Goal: Task Accomplishment & Management: Manage account settings

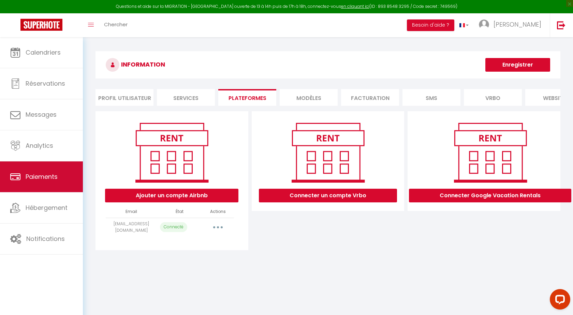
select select "1730"
select select "4233"
select select "4525"
select select "10228"
select select "11339"
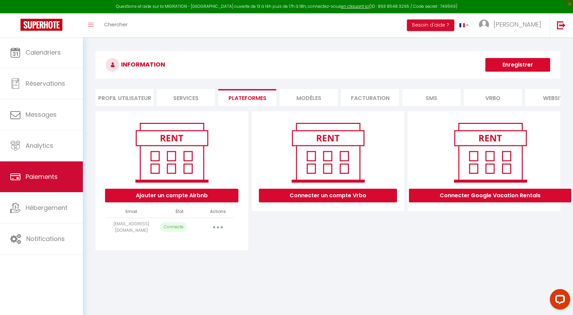
select select "13679"
select select "54951"
select select "53607"
select select "68832"
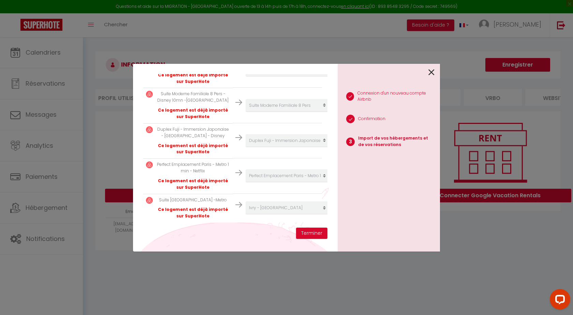
scroll to position [314, 0]
click at [320, 236] on button "Terminer" at bounding box center [311, 234] width 31 height 12
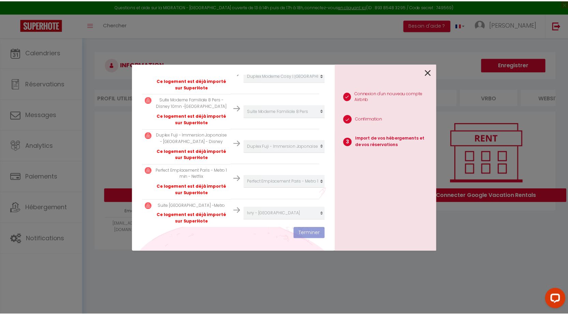
scroll to position [331, 0]
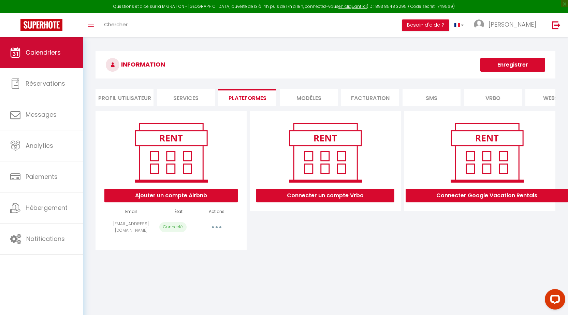
click at [53, 53] on span "Calendriers" at bounding box center [43, 52] width 35 height 9
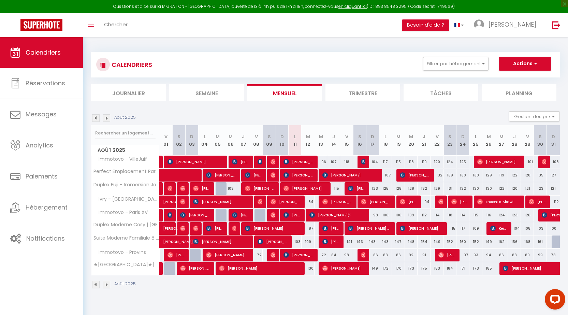
click at [94, 118] on img at bounding box center [96, 118] width 8 height 8
